Goal: Task Accomplishment & Management: Manage account settings

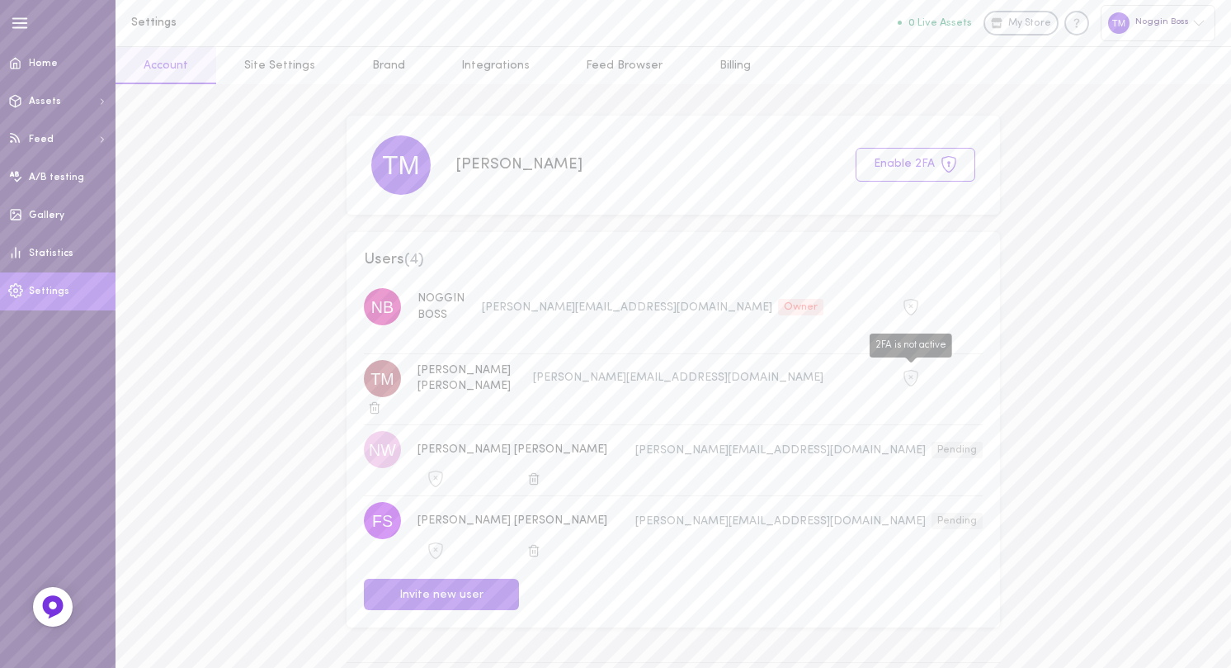
click at [903, 370] on icon "2FA is not active" at bounding box center [911, 378] width 17 height 17
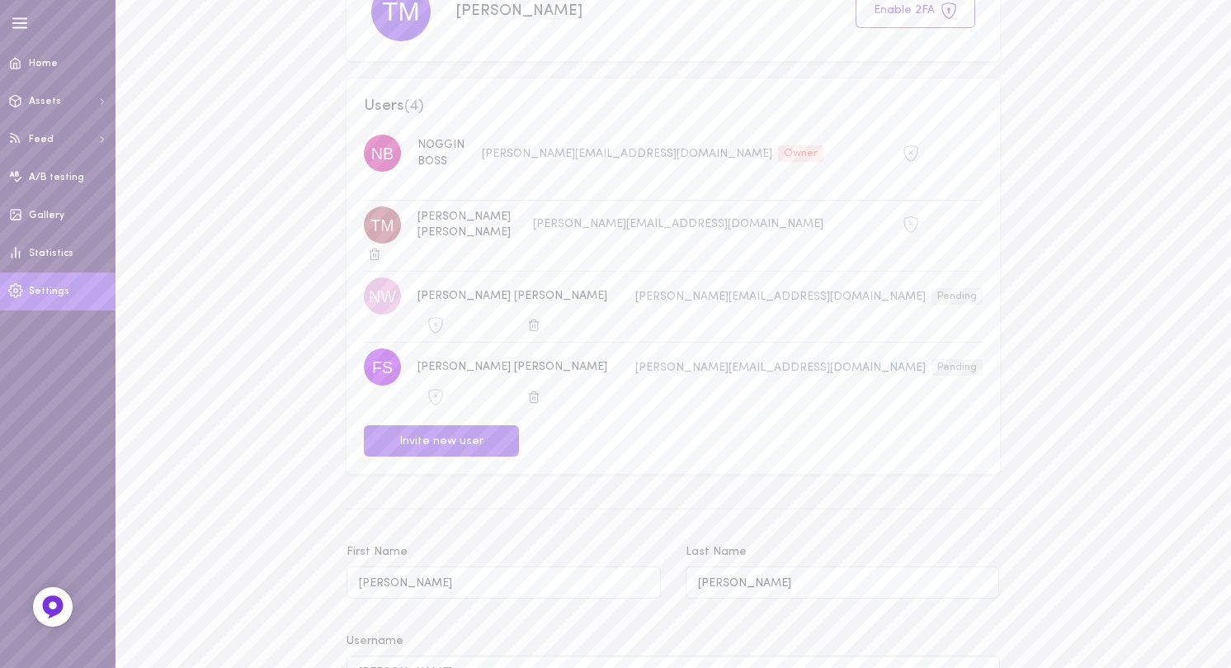
scroll to position [211, 0]
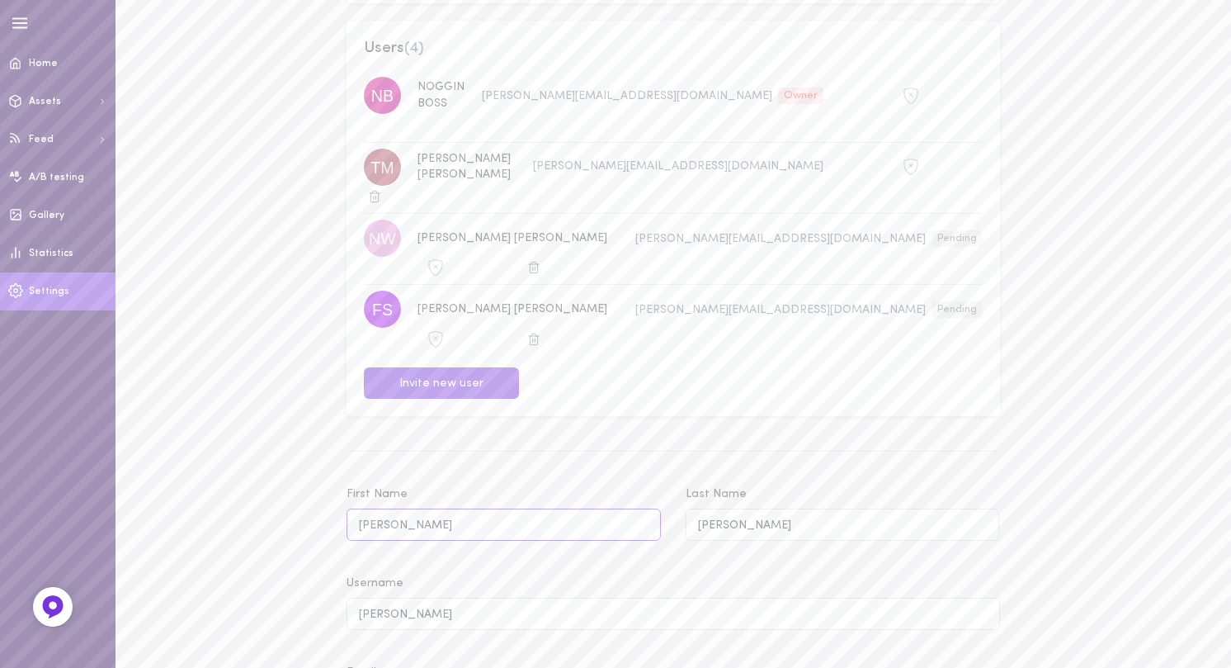
click at [394, 508] on input "[PERSON_NAME]" at bounding box center [504, 524] width 314 height 32
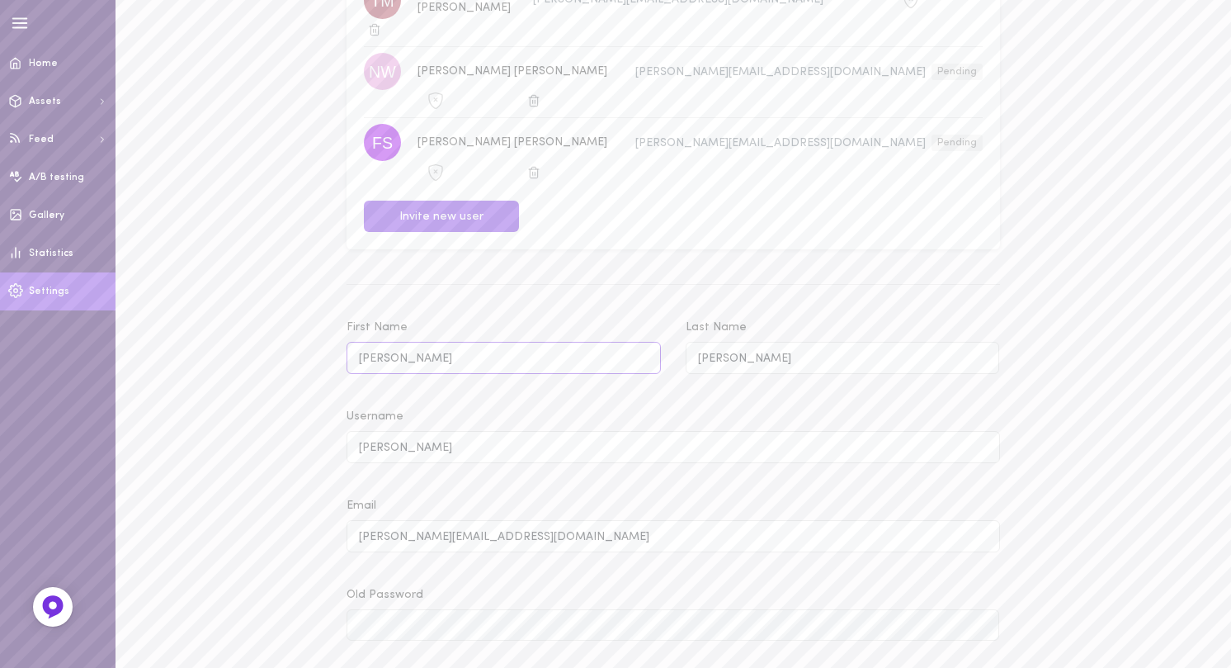
scroll to position [875, 0]
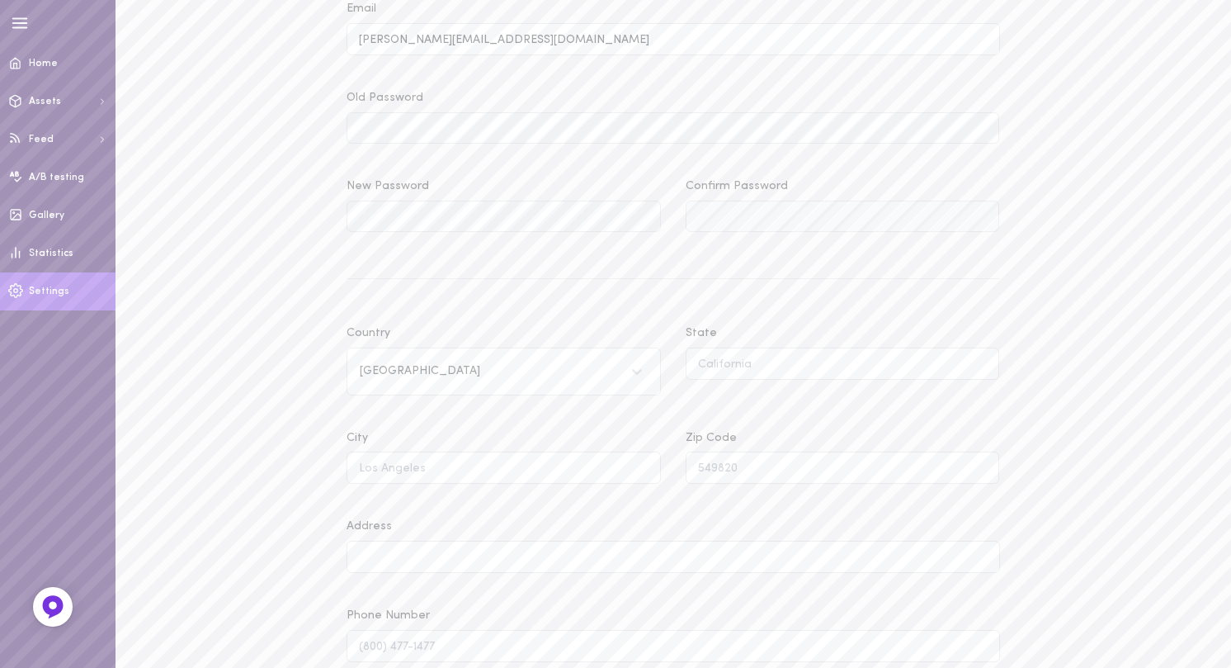
type input "[PERSON_NAME]"
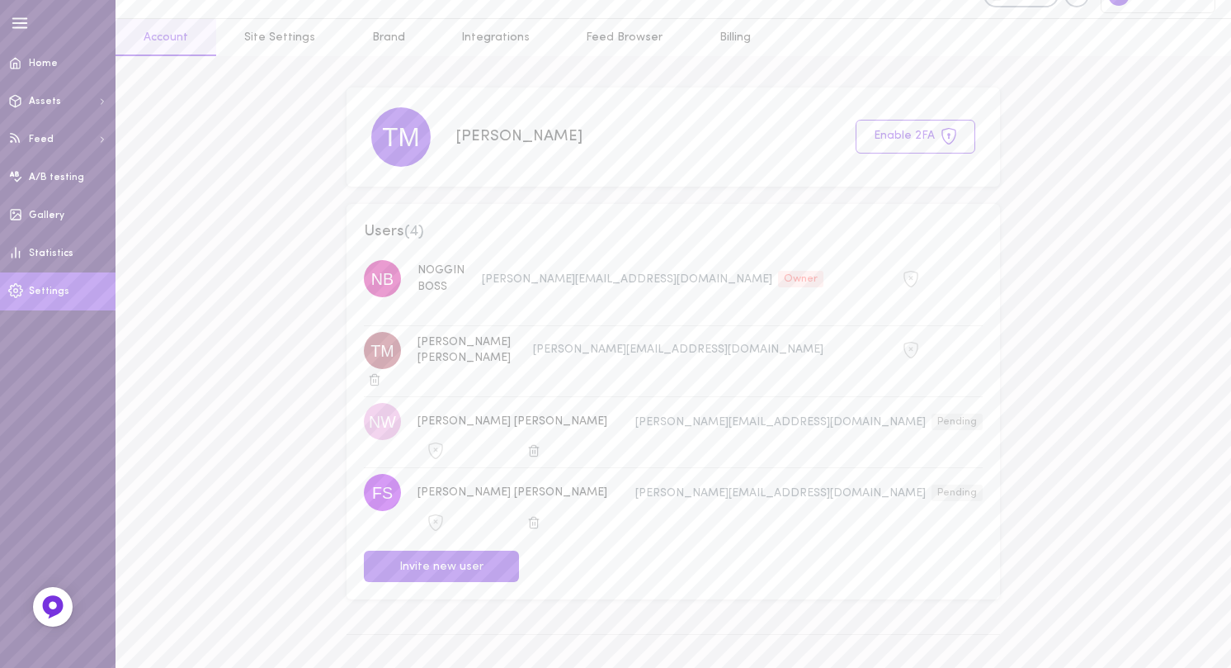
scroll to position [23, 0]
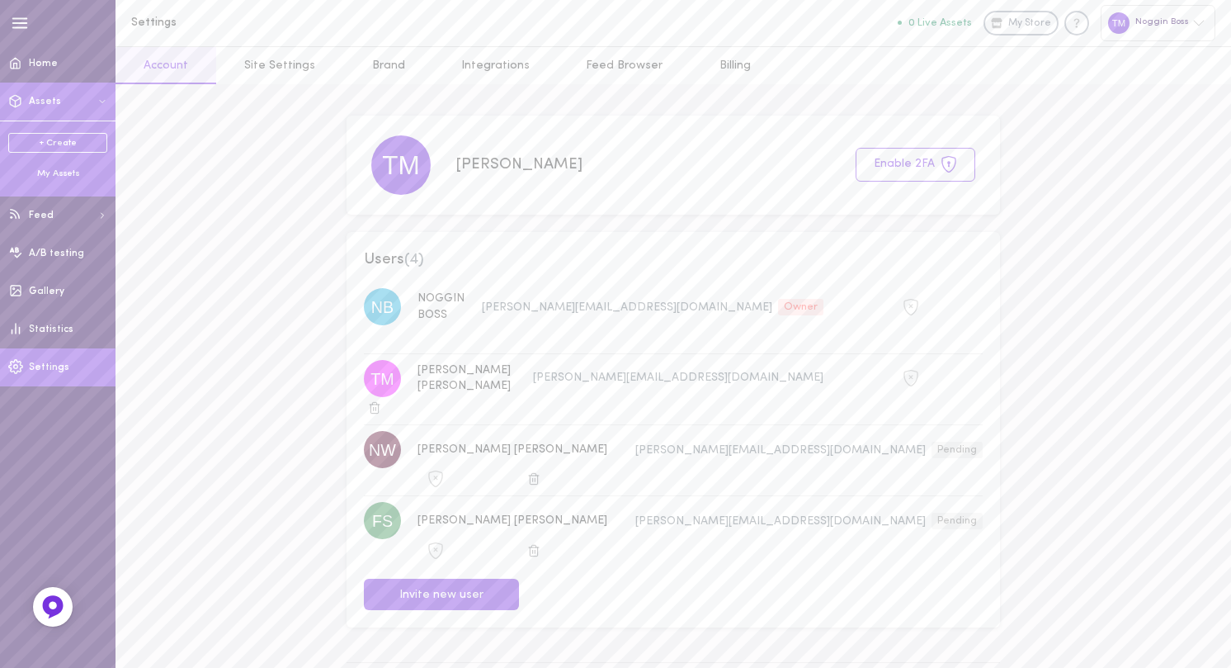
click at [75, 143] on link "+ Create" at bounding box center [57, 143] width 99 height 20
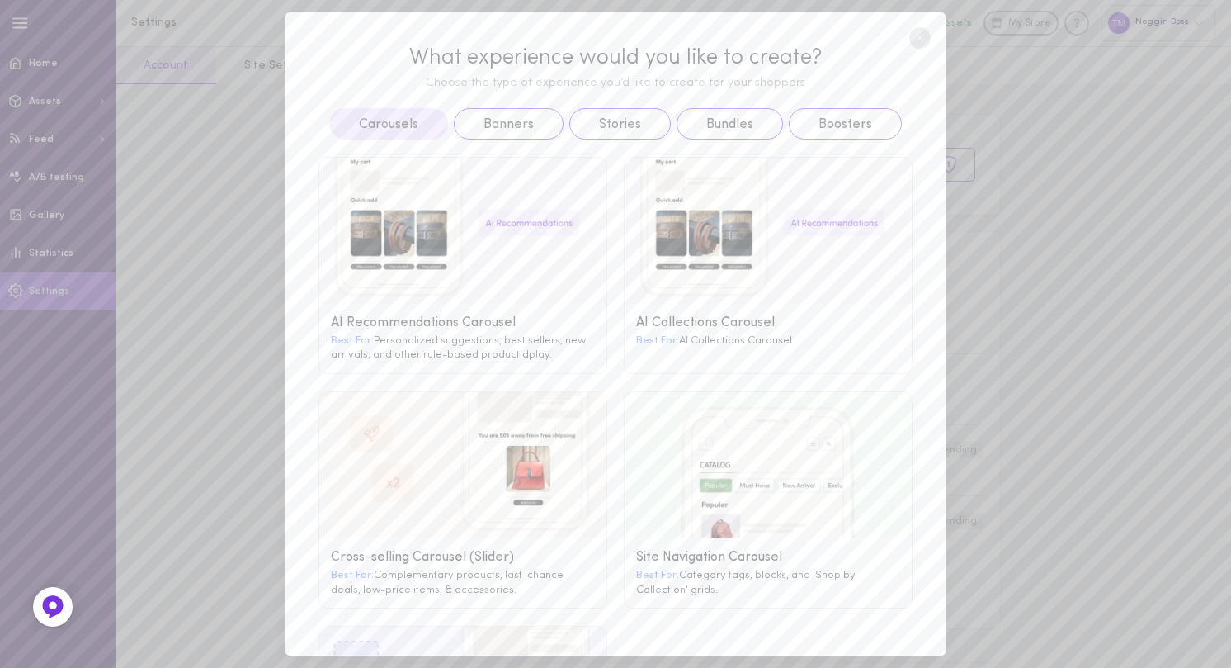
click at [917, 41] on circle at bounding box center [920, 37] width 21 height 21
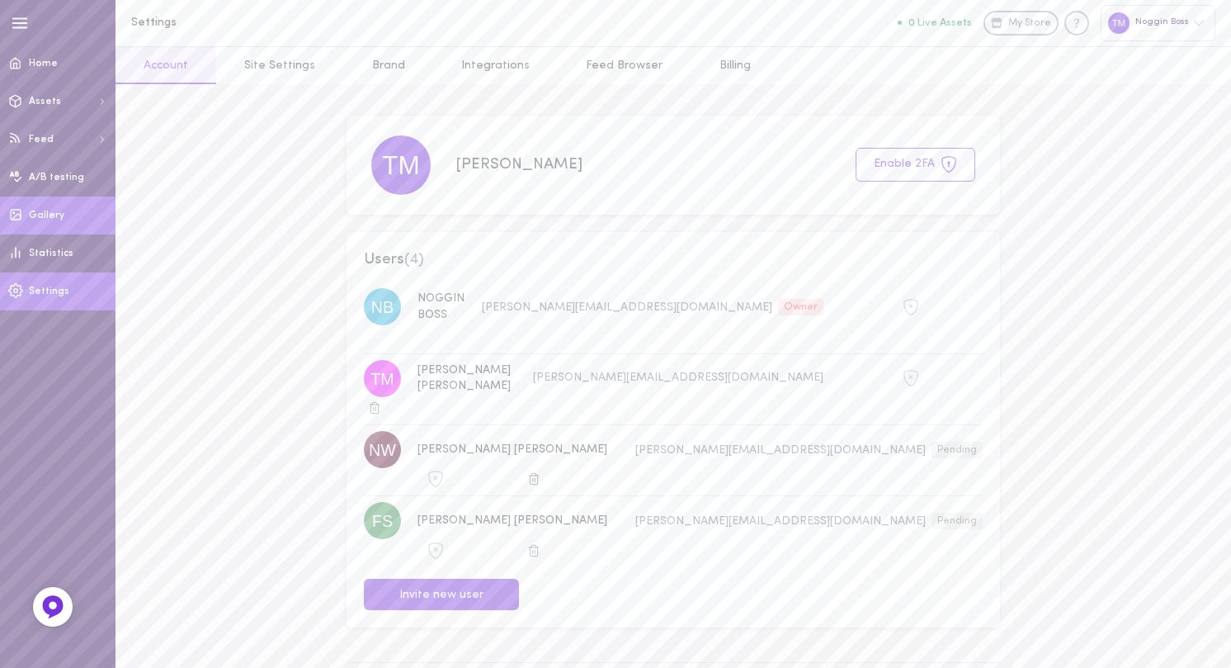
click at [62, 210] on link "Gallery" at bounding box center [58, 215] width 116 height 38
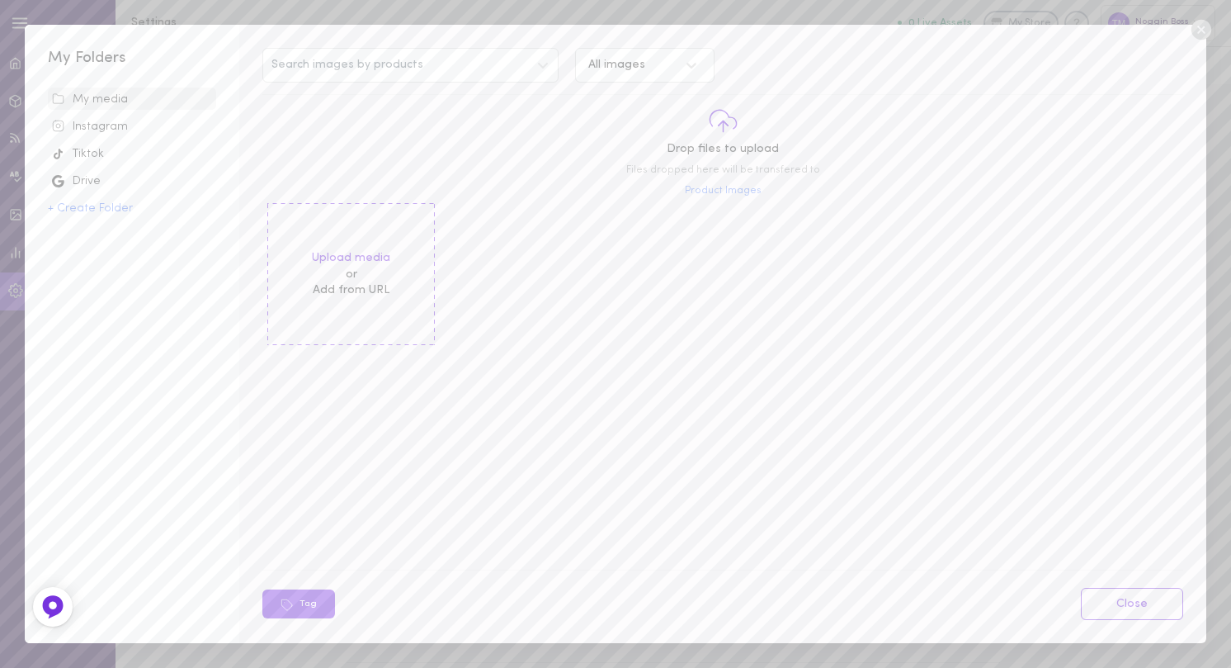
click at [97, 117] on span "Instagram" at bounding box center [132, 126] width 168 height 23
click at [119, 125] on div "Instagram" at bounding box center [132, 127] width 160 height 17
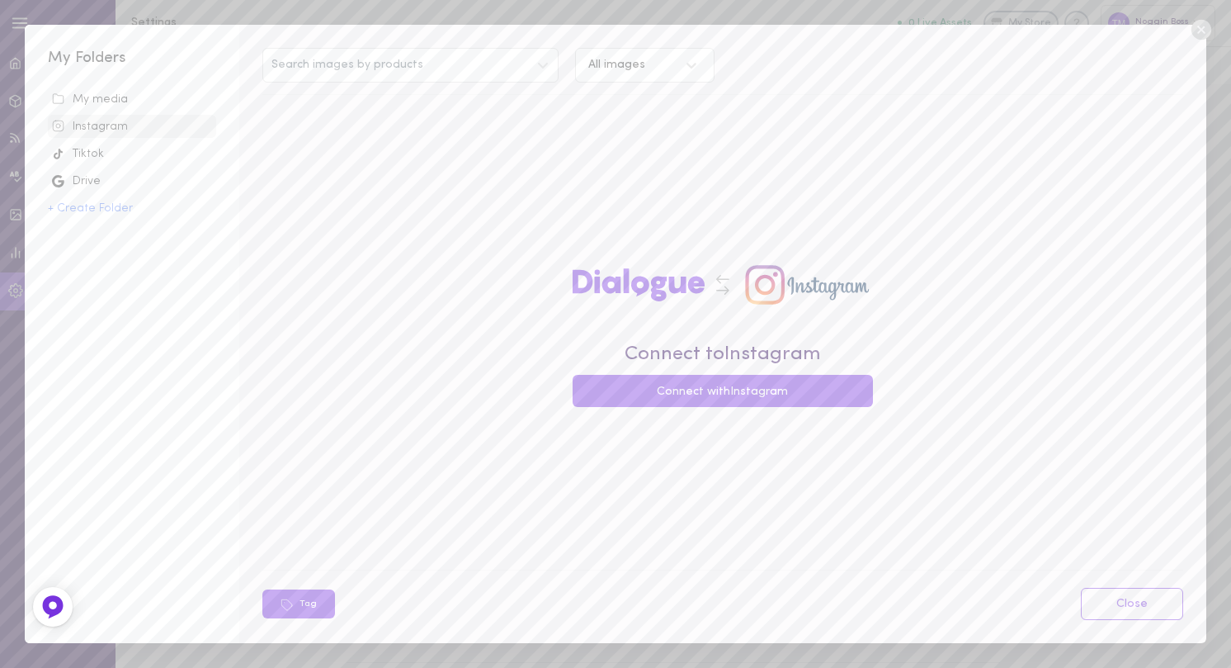
click at [1204, 27] on icon at bounding box center [1201, 29] width 25 height 25
